Goal: Task Accomplishment & Management: Complete application form

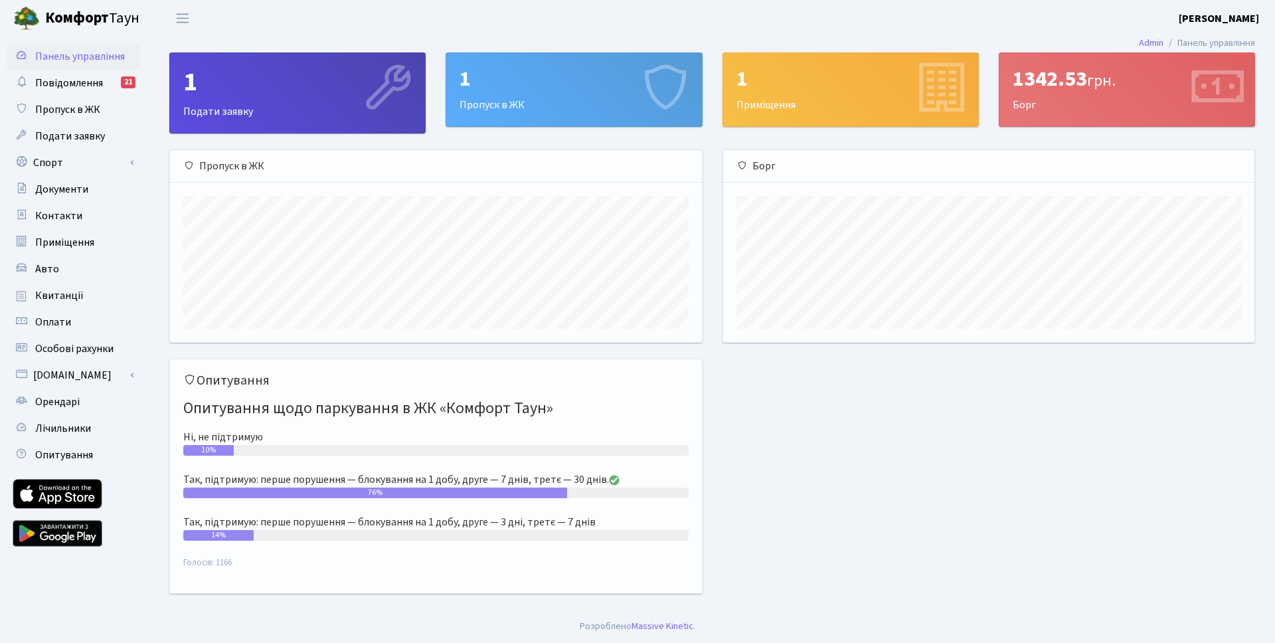
scroll to position [192, 531]
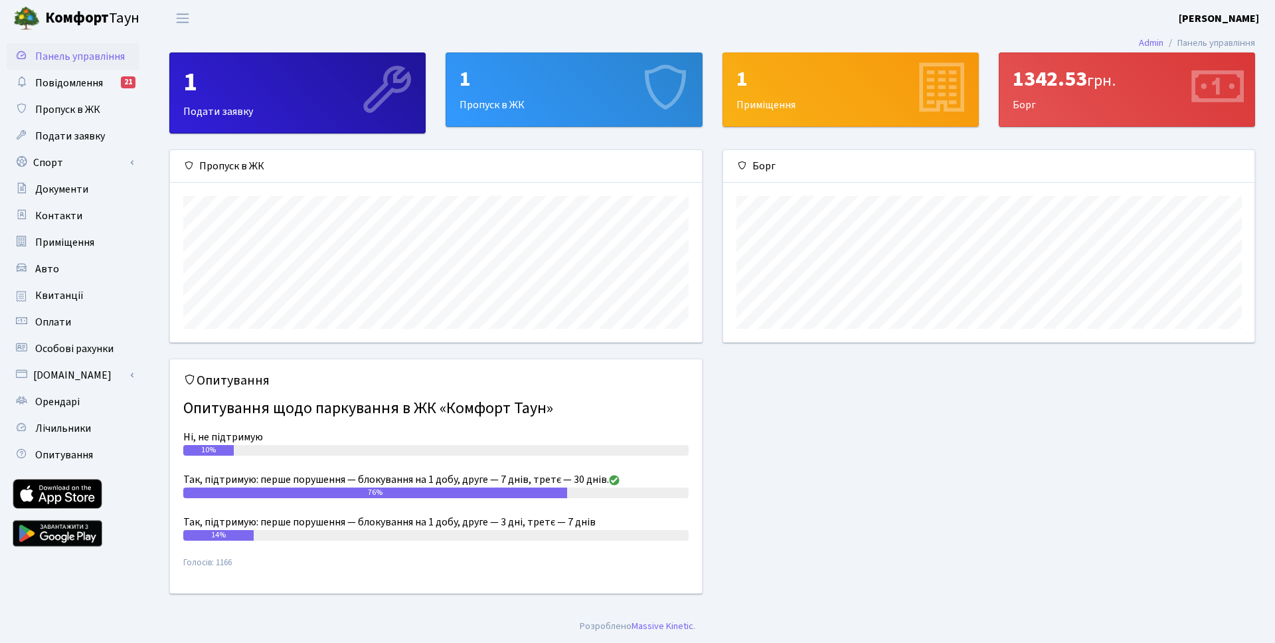
click at [300, 86] on div "1" at bounding box center [297, 82] width 229 height 32
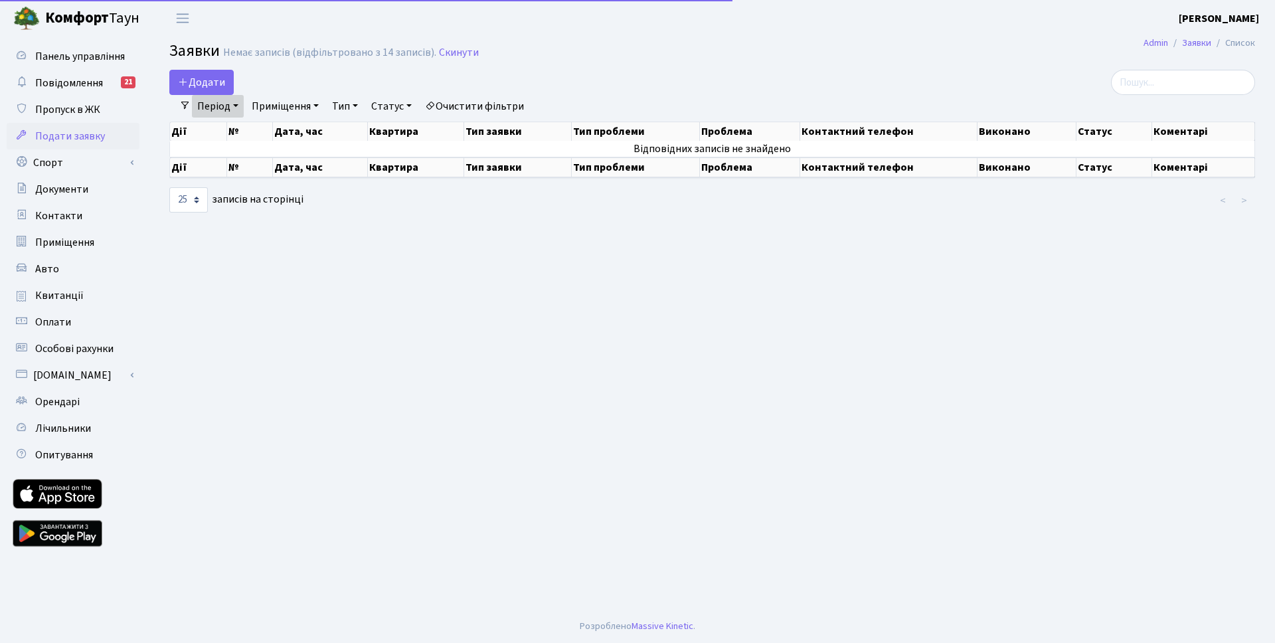
select select "25"
click at [214, 79] on span "Додати" at bounding box center [201, 82] width 47 height 15
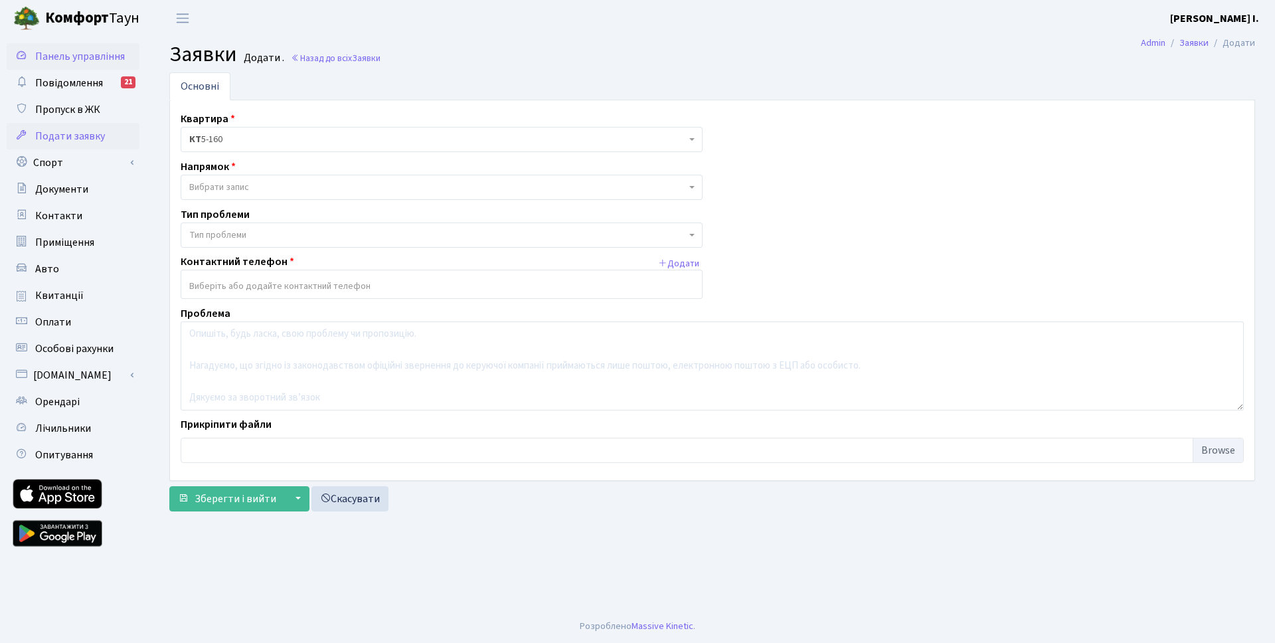
click at [75, 58] on span "Панель управління" at bounding box center [80, 56] width 90 height 15
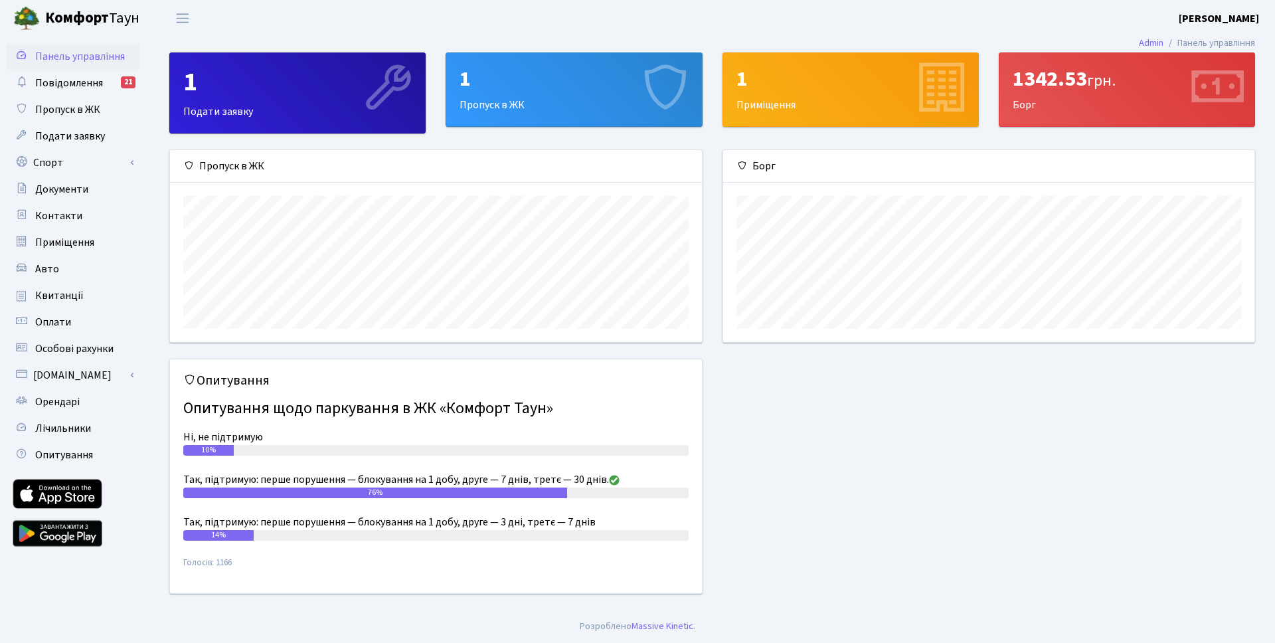
scroll to position [192, 531]
click at [561, 100] on div "1 Пропуск в ЖК" at bounding box center [573, 89] width 255 height 73
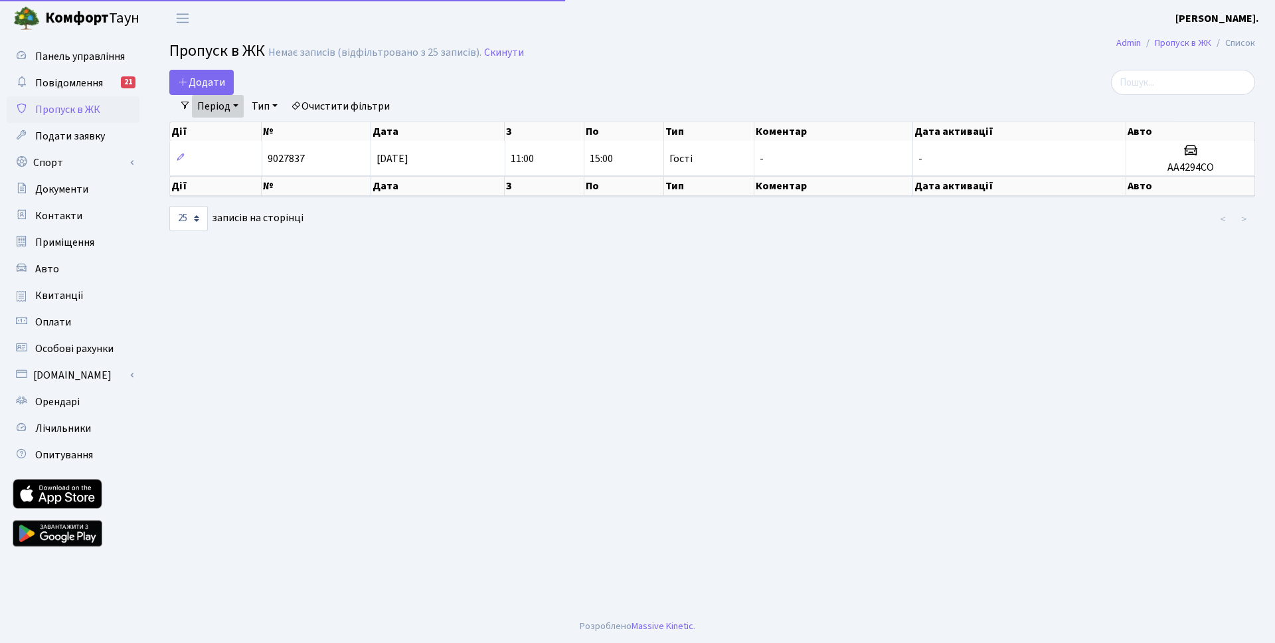
select select "25"
click at [196, 85] on span "Додати" at bounding box center [201, 82] width 47 height 15
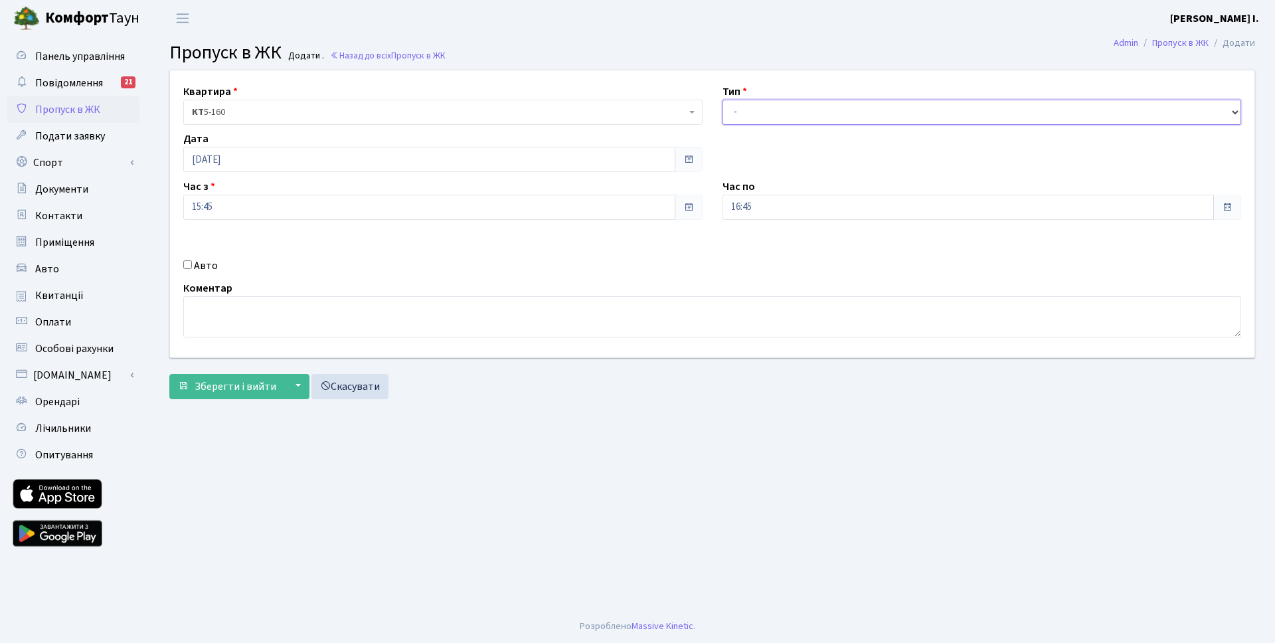
click at [827, 115] on select "- Доставка Таксі Гості Сервіс" at bounding box center [982, 112] width 519 height 25
select select "1"
click at [723, 100] on select "- Доставка Таксі Гості Сервіс" at bounding box center [982, 112] width 519 height 25
click at [186, 266] on input "Авто" at bounding box center [187, 264] width 9 height 9
checkbox input "true"
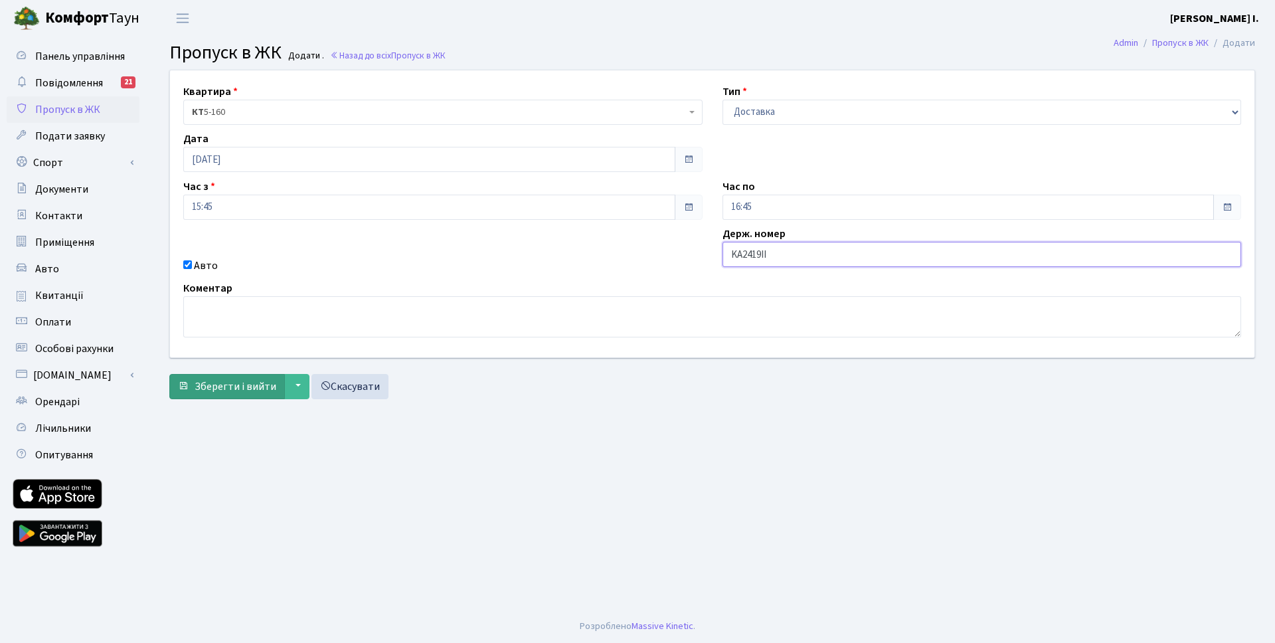
type input "KA2419II"
click at [215, 390] on span "Зберегти і вийти" at bounding box center [236, 386] width 82 height 15
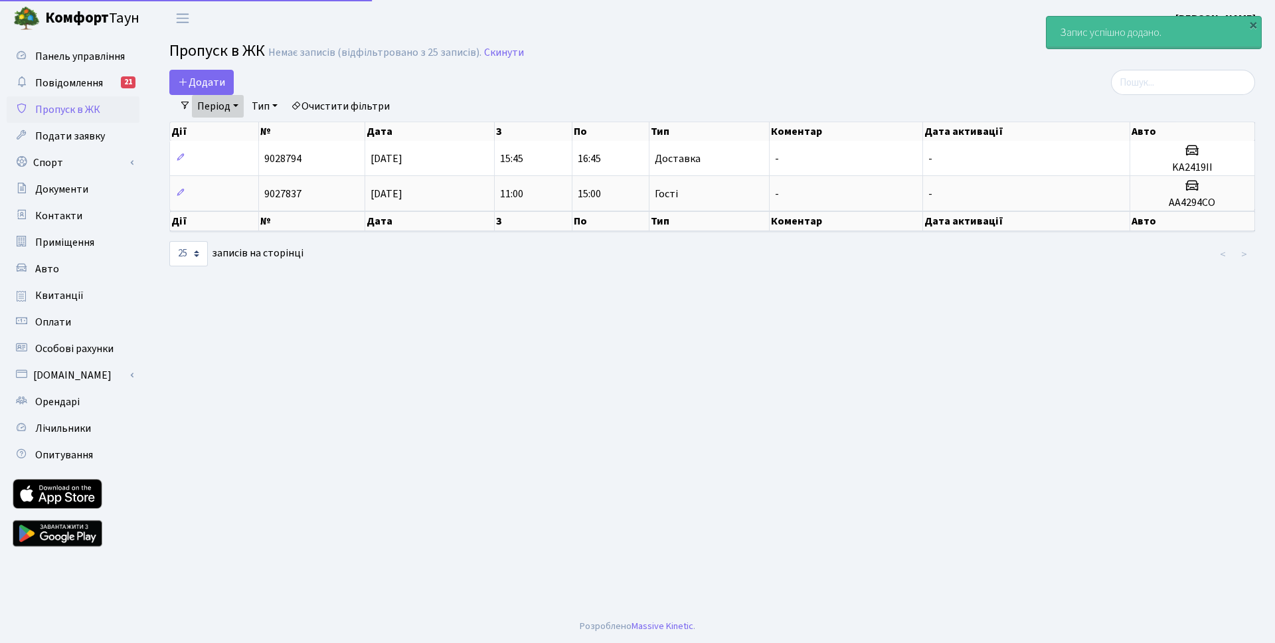
select select "25"
